Goal: Information Seeking & Learning: Learn about a topic

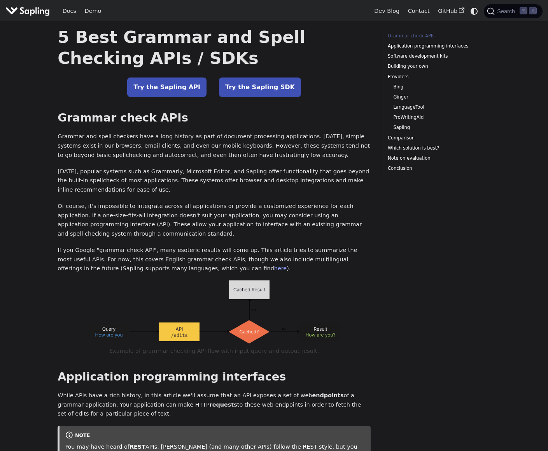
click at [27, 14] on img "Main" at bounding box center [27, 10] width 44 height 11
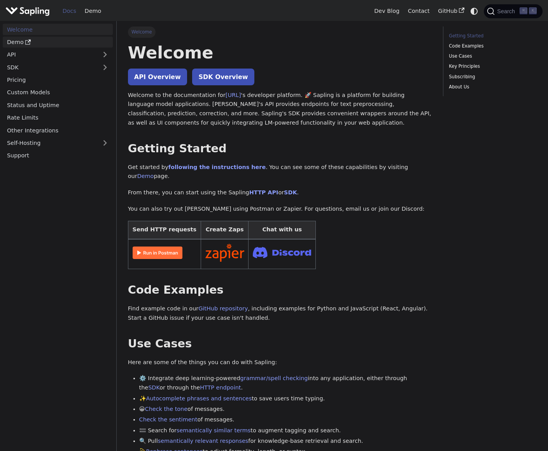
click at [19, 43] on link "Demo" at bounding box center [58, 42] width 110 height 11
click at [20, 79] on link "Pricing" at bounding box center [58, 79] width 110 height 11
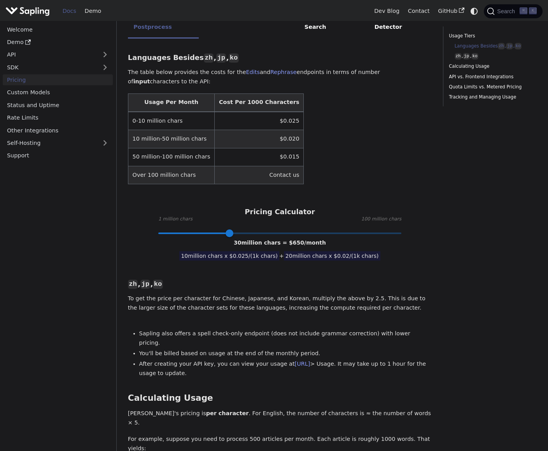
scroll to position [230, 0]
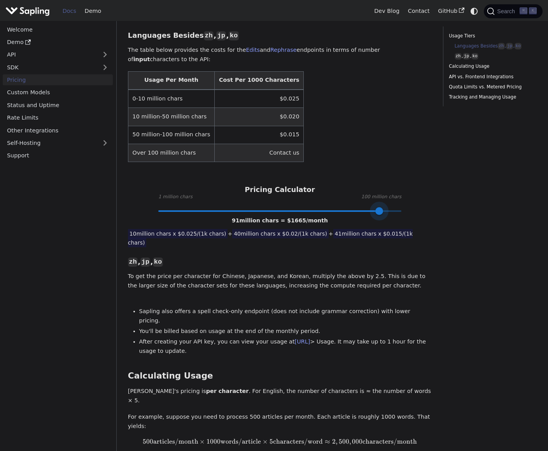
type input "100"
drag, startPoint x: 234, startPoint y: 213, endPoint x: 439, endPoint y: 212, distance: 205.9
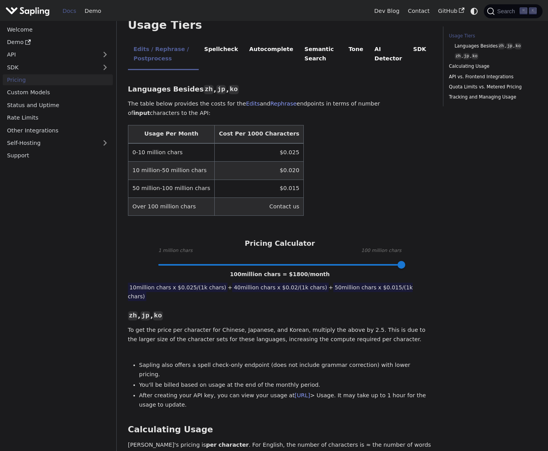
scroll to position [39, 0]
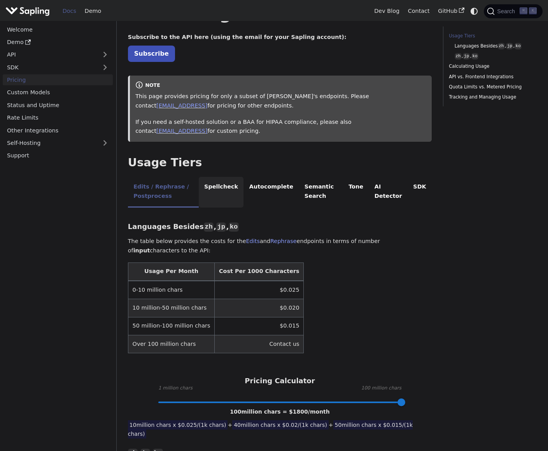
click at [239, 189] on li "Spellcheck" at bounding box center [221, 192] width 45 height 31
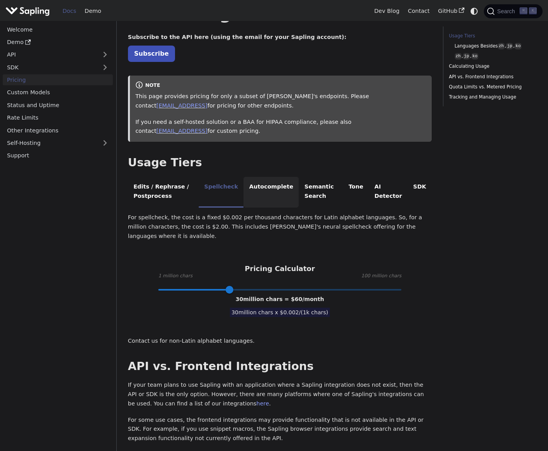
click at [274, 184] on li "Autocomplete" at bounding box center [271, 192] width 55 height 31
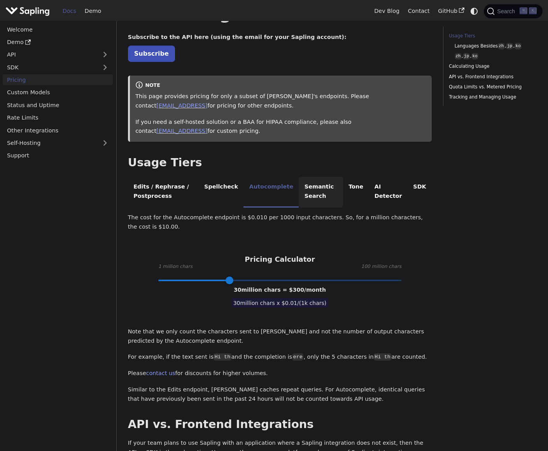
click at [310, 188] on li "Semantic Search" at bounding box center [321, 192] width 44 height 31
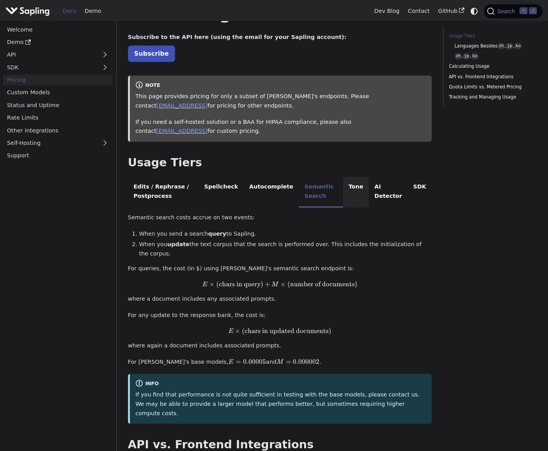
click at [358, 185] on li "Tone" at bounding box center [356, 192] width 26 height 31
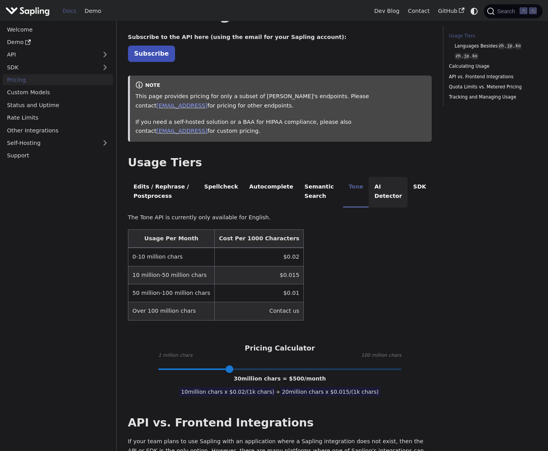
click at [385, 188] on li "AI Detector" at bounding box center [388, 192] width 39 height 31
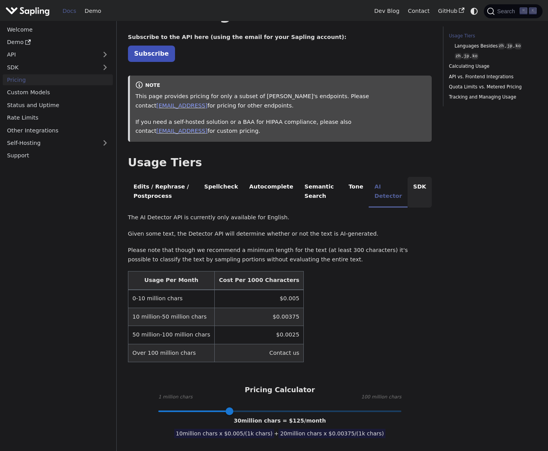
click at [431, 187] on li "SDK" at bounding box center [420, 192] width 24 height 31
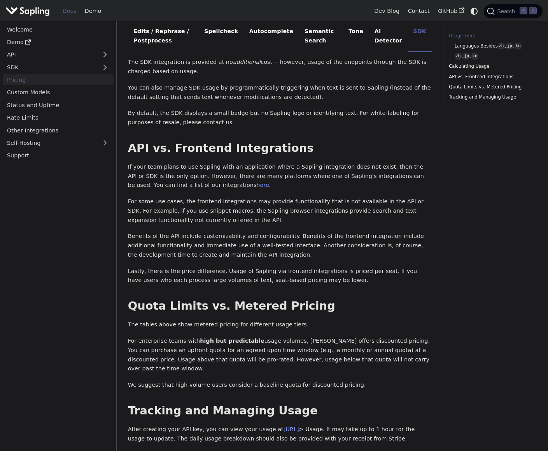
scroll to position [53, 0]
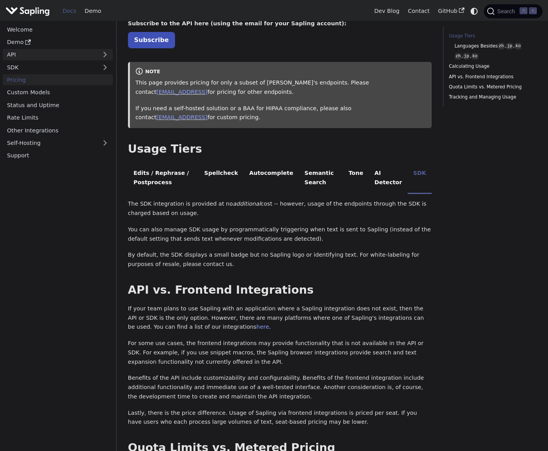
click at [39, 51] on link "API" at bounding box center [50, 54] width 95 height 11
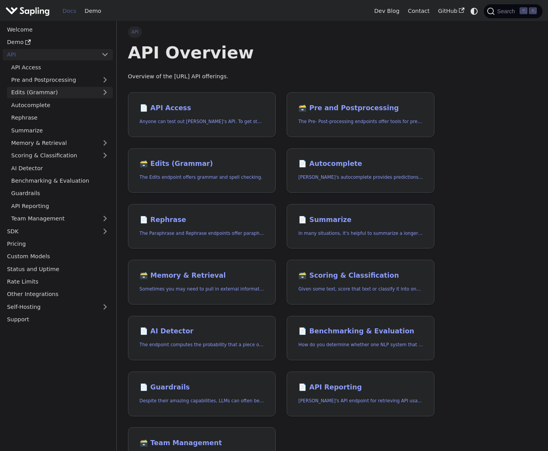
click at [39, 95] on link "Edits (Grammar)" at bounding box center [60, 92] width 106 height 11
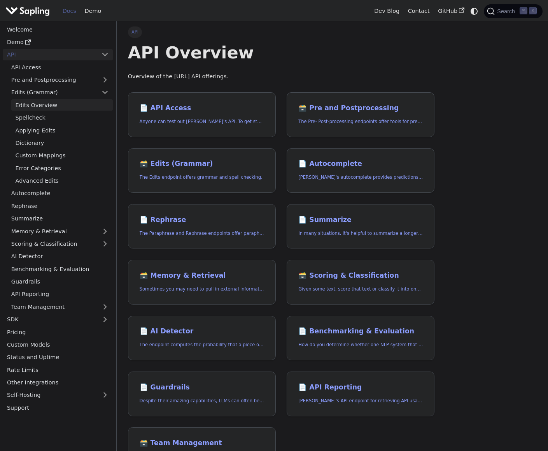
click at [39, 101] on link "Edits Overview" at bounding box center [62, 104] width 102 height 11
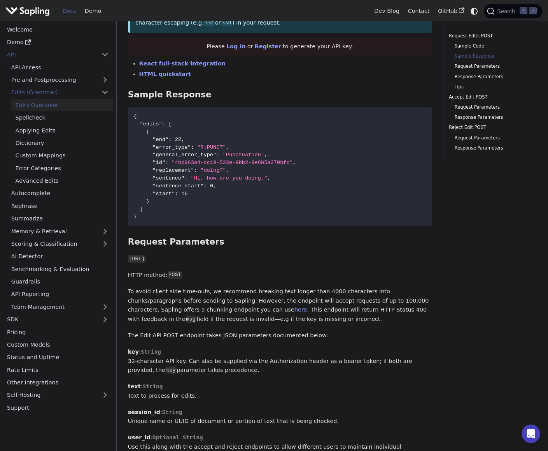
scroll to position [444, 0]
click at [39, 135] on link "Applying Edits" at bounding box center [62, 130] width 102 height 11
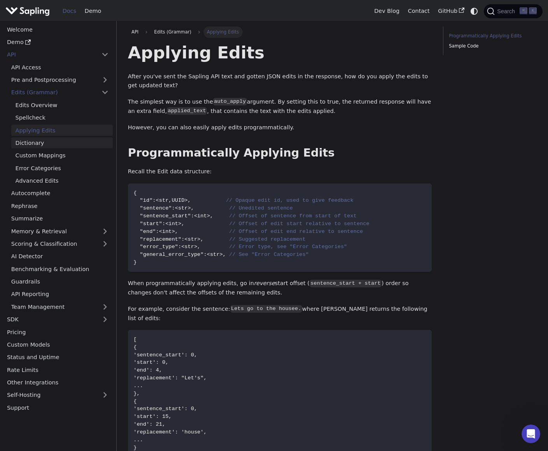
click at [43, 147] on link "Dictionary" at bounding box center [62, 142] width 102 height 11
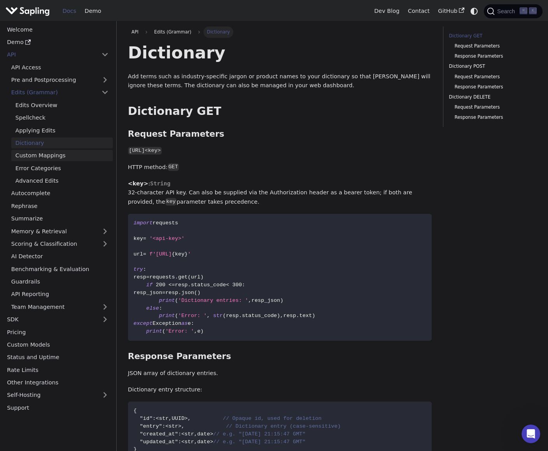
click at [45, 155] on link "Custom Mappings" at bounding box center [62, 155] width 102 height 11
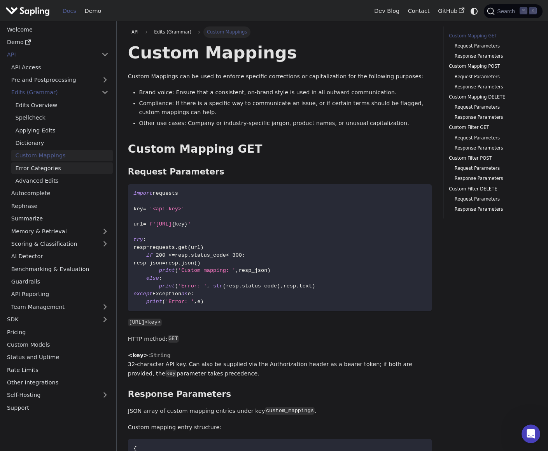
click at [33, 166] on link "Error Categories" at bounding box center [62, 167] width 102 height 11
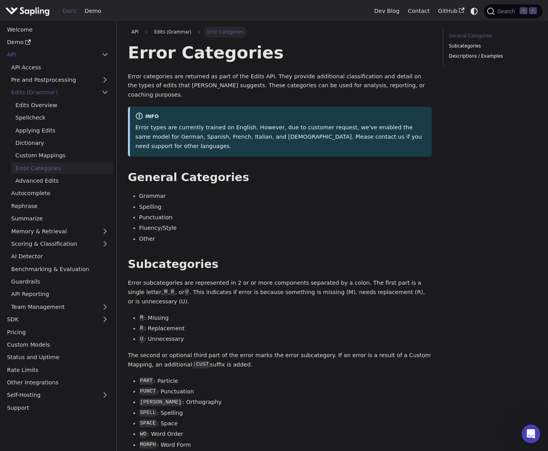
click at [33, 166] on link "Error Categories" at bounding box center [62, 167] width 102 height 11
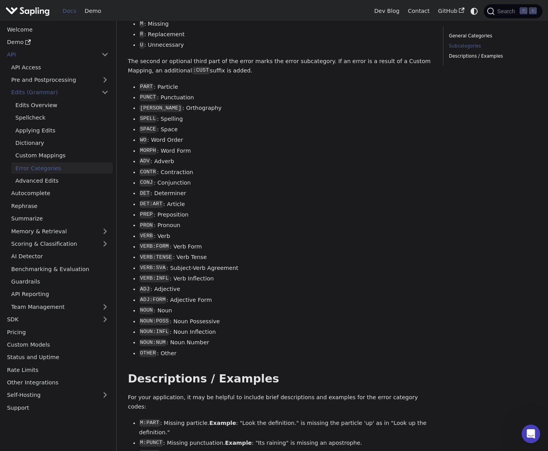
scroll to position [331, 0]
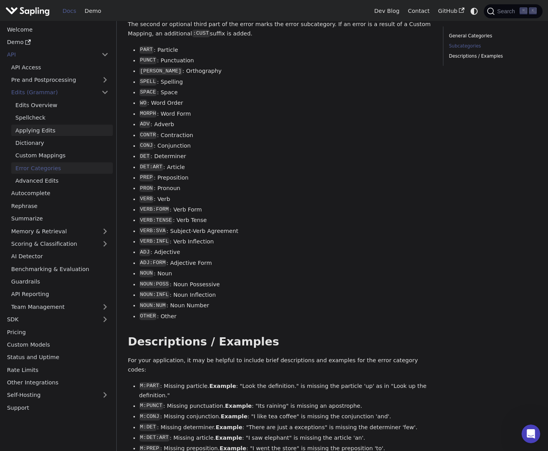
click at [41, 125] on link "Applying Edits" at bounding box center [62, 130] width 102 height 11
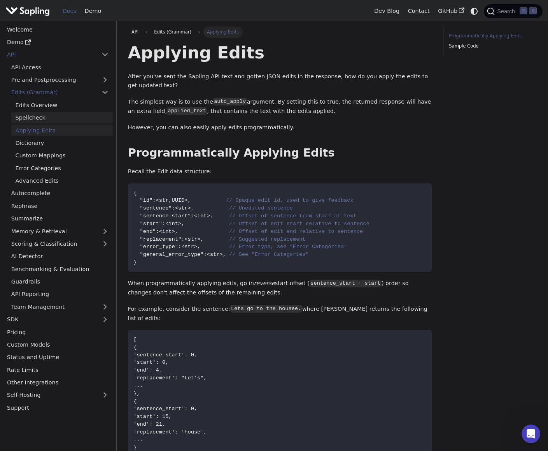
click at [45, 114] on link "Spellcheck" at bounding box center [62, 117] width 102 height 11
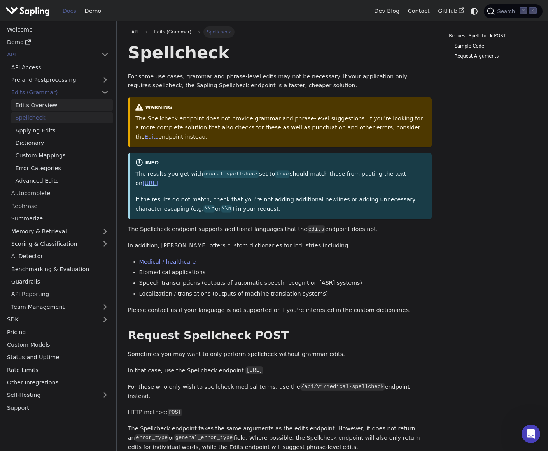
click at [45, 109] on link "Edits Overview" at bounding box center [62, 104] width 102 height 11
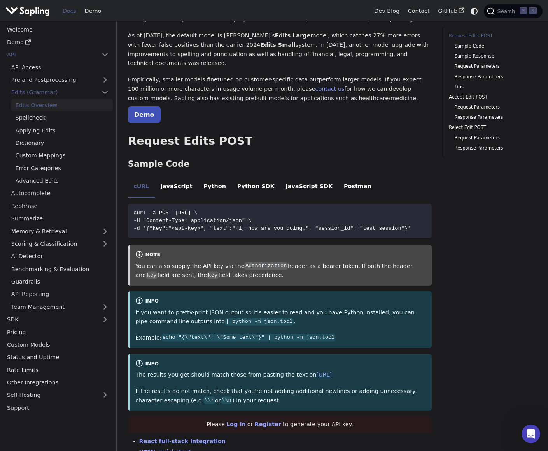
scroll to position [79, 0]
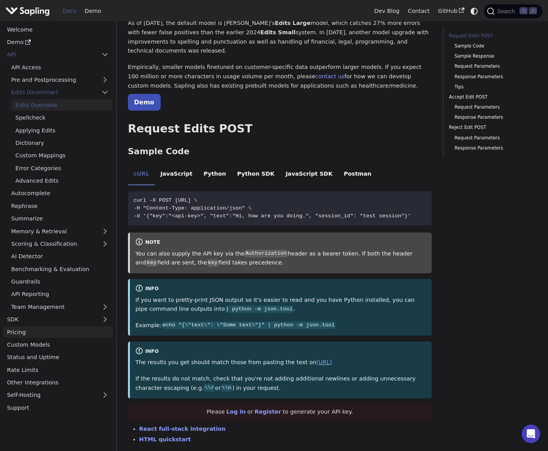
click at [24, 330] on link "Pricing" at bounding box center [58, 331] width 110 height 11
